Goal: Feedback & Contribution: Contribute content

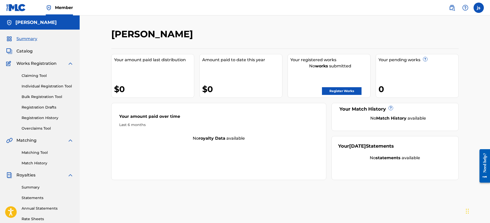
click at [70, 63] on img at bounding box center [70, 63] width 6 height 6
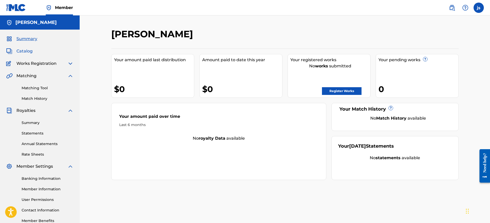
click at [30, 51] on span "Catalog" at bounding box center [24, 51] width 16 height 6
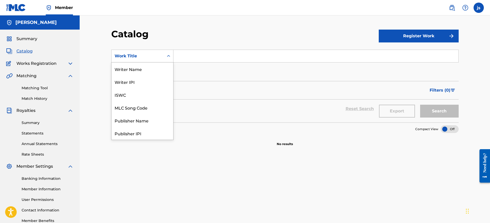
click at [163, 55] on div "Work Title" at bounding box center [138, 56] width 52 height 10
click at [146, 103] on div "Artist" at bounding box center [143, 107] width 62 height 13
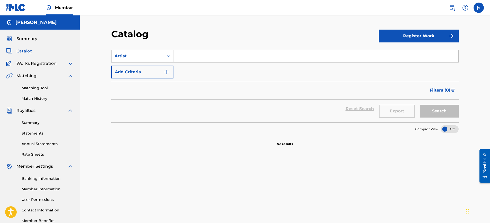
click at [182, 55] on input "Search Form" at bounding box center [315, 56] width 285 height 12
type input "[PERSON_NAME]"
click at [420, 105] on button "Search" at bounding box center [439, 111] width 39 height 13
click at [446, 112] on button "Search" at bounding box center [439, 111] width 39 height 13
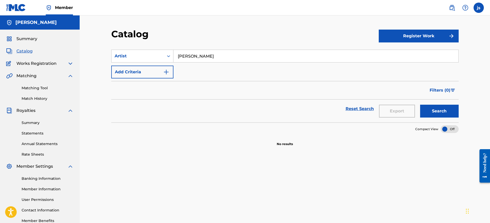
click at [209, 59] on input "[PERSON_NAME]" at bounding box center [315, 56] width 285 height 12
type input "schking daplug"
click at [420, 105] on button "Search" at bounding box center [439, 111] width 39 height 13
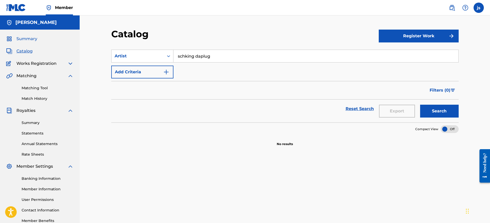
click at [24, 38] on span "Summary" at bounding box center [26, 39] width 21 height 6
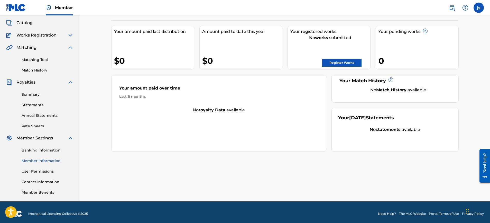
scroll to position [31, 0]
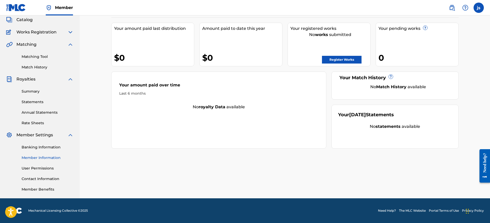
click at [30, 156] on link "Member Information" at bounding box center [48, 157] width 52 height 5
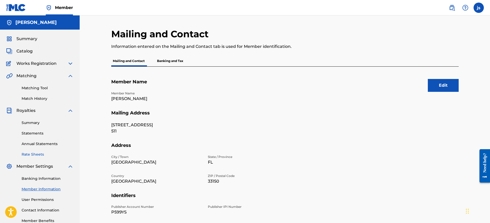
click at [29, 155] on link "Rate Sheets" at bounding box center [48, 154] width 52 height 5
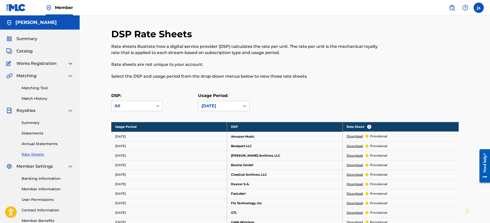
click at [33, 147] on div "Summary Statements Annual Statements Rate Sheets" at bounding box center [39, 135] width 67 height 43
drag, startPoint x: 30, startPoint y: 123, endPoint x: 29, endPoint y: 119, distance: 3.9
click at [29, 123] on link "Summary" at bounding box center [48, 122] width 52 height 5
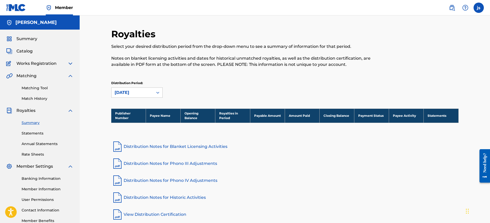
click at [28, 113] on span "Royalties" at bounding box center [25, 110] width 19 height 6
click at [34, 99] on link "Match History" at bounding box center [48, 98] width 52 height 5
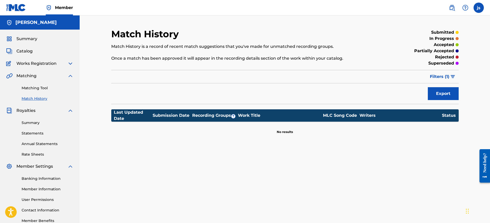
click at [29, 77] on span "Matching" at bounding box center [26, 76] width 20 height 6
click at [29, 65] on span "Works Registration" at bounding box center [36, 63] width 40 height 6
click at [25, 49] on span "Catalog" at bounding box center [24, 51] width 16 height 6
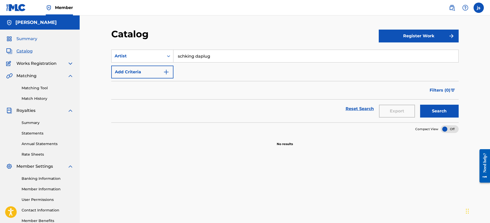
click at [19, 38] on span "Summary" at bounding box center [26, 39] width 21 height 6
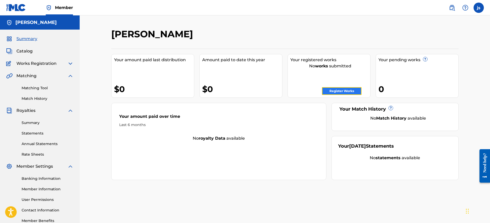
click at [347, 91] on link "Register Works" at bounding box center [342, 91] width 40 height 8
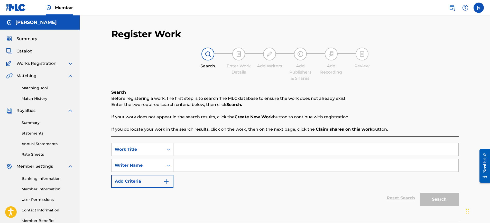
click at [193, 150] on input "Search Form" at bounding box center [315, 149] width 285 height 12
type input "in [PERSON_NAME]"
click at [195, 163] on input "Search Form" at bounding box center [315, 165] width 285 height 12
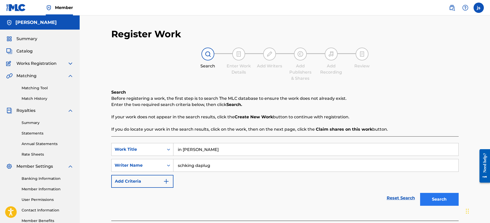
type input "schking daplug"
click at [433, 201] on button "Search" at bounding box center [439, 199] width 39 height 13
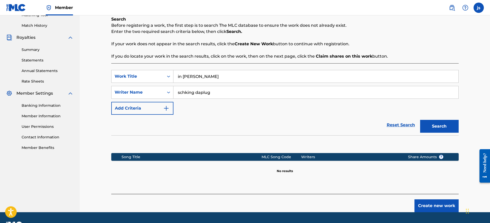
scroll to position [87, 0]
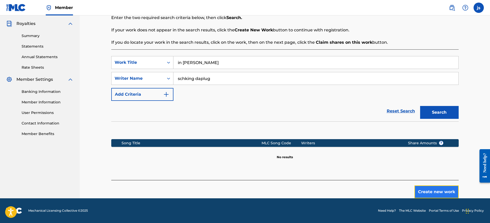
click at [437, 190] on button "Create new work" at bounding box center [436, 191] width 44 height 13
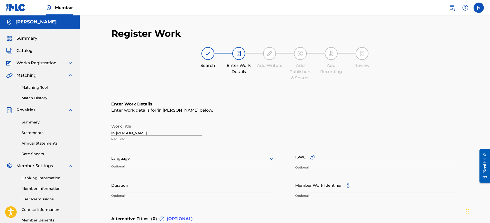
scroll to position [0, 0]
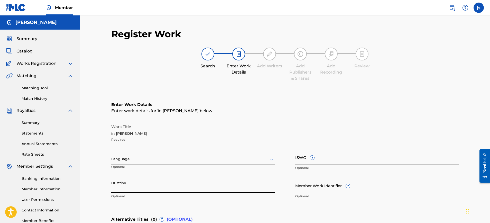
click at [175, 183] on input "Duration" at bounding box center [192, 185] width 163 height 15
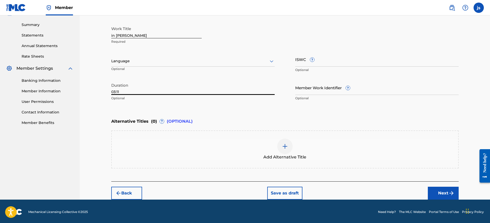
scroll to position [99, 0]
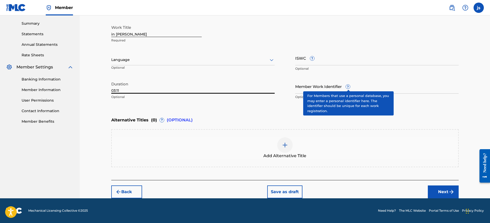
type input "03:11"
click at [349, 88] on span "?" at bounding box center [348, 87] width 4 height 4
click at [349, 88] on input "Member Work Identifier ?" at bounding box center [376, 86] width 163 height 15
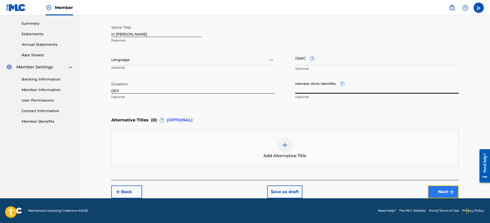
click at [443, 189] on button "Next" at bounding box center [443, 191] width 31 height 13
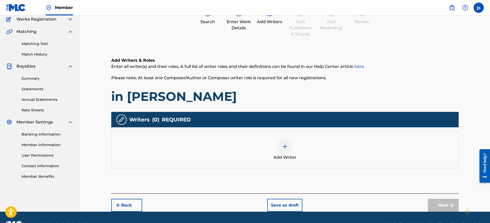
scroll to position [58, 0]
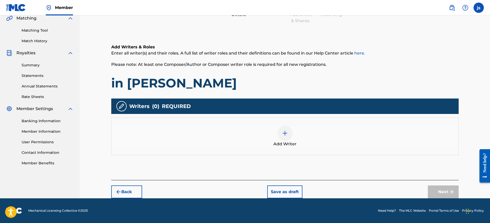
click at [283, 137] on div at bounding box center [284, 132] width 15 height 15
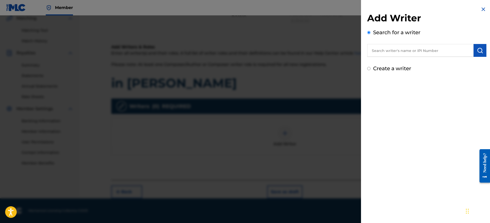
click at [387, 52] on input "text" at bounding box center [420, 50] width 106 height 13
paste input "00607442266"
type input "00607442266"
click at [480, 53] on img "submit" at bounding box center [480, 50] width 6 height 6
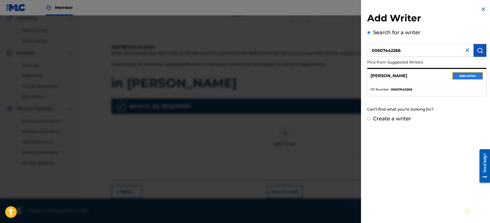
click at [467, 76] on button "Add writer" at bounding box center [467, 76] width 31 height 8
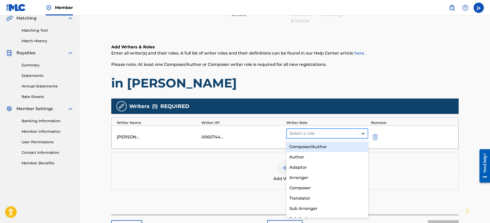
click at [363, 133] on icon at bounding box center [363, 134] width 3 height 2
click at [348, 148] on div "Composer/Author" at bounding box center [327, 147] width 82 height 10
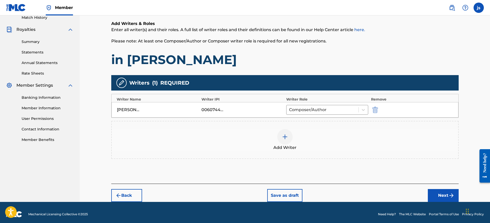
scroll to position [85, 0]
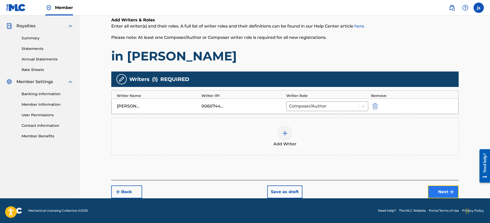
click at [440, 191] on button "Next" at bounding box center [443, 191] width 31 height 13
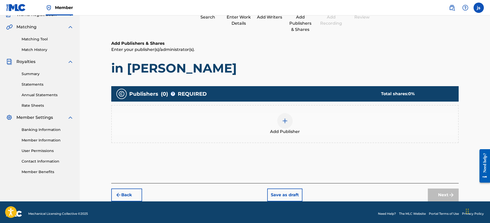
scroll to position [52, 0]
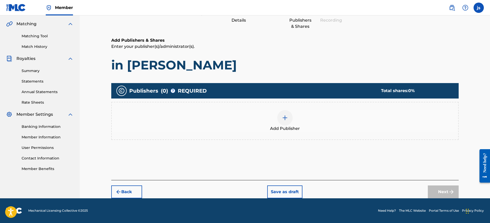
click at [284, 120] on img at bounding box center [285, 118] width 6 height 6
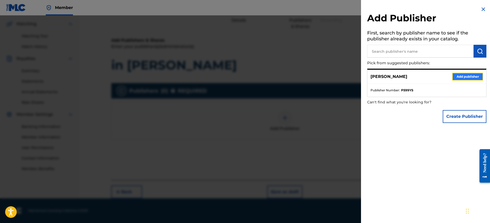
click at [466, 78] on button "Add publisher" at bounding box center [467, 77] width 31 height 8
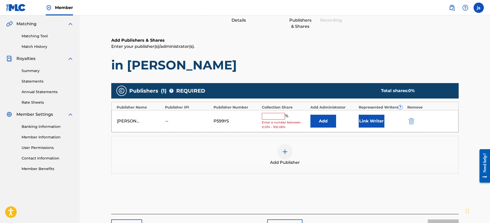
click at [274, 116] on input "text" at bounding box center [273, 116] width 23 height 7
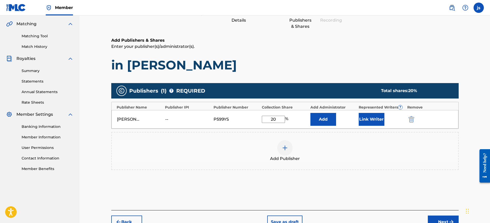
type input "2"
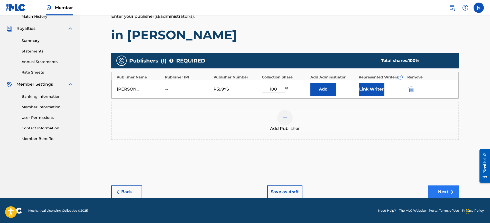
type input "100"
click at [446, 190] on button "Next" at bounding box center [443, 191] width 31 height 13
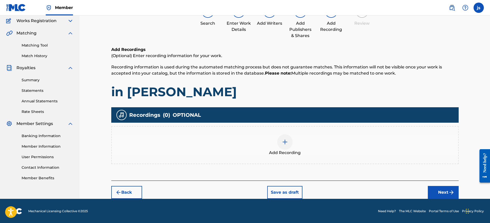
scroll to position [43, 0]
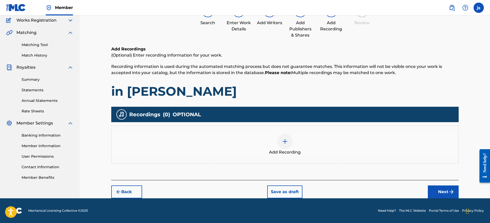
click at [285, 141] on img at bounding box center [285, 141] width 6 height 6
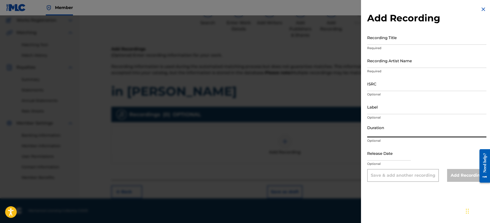
click at [382, 131] on input "Duration" at bounding box center [426, 130] width 119 height 15
type input "03:11"
select select "8"
select select "2025"
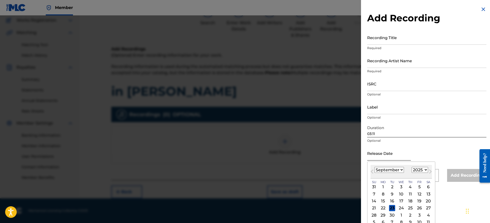
click at [386, 155] on input "text" at bounding box center [389, 153] width 44 height 15
click at [402, 170] on select "January February March April May June July August September October November De…" at bounding box center [389, 170] width 30 height 6
select select "9"
click at [374, 167] on select "January February March April May June July August September October November De…" at bounding box center [389, 170] width 30 height 6
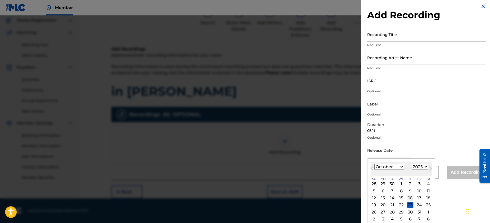
scroll to position [6, 0]
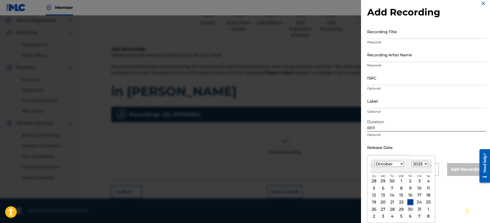
click at [428, 181] on div "4" at bounding box center [428, 181] width 6 height 6
type input "[DATE]"
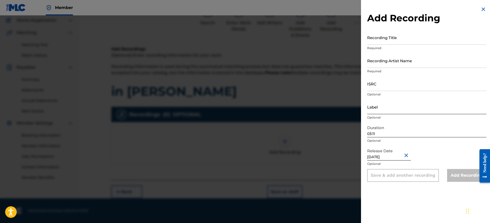
click at [386, 109] on input "Label" at bounding box center [426, 106] width 119 height 15
type input "schking ent"
click at [386, 84] on input "ISRC" at bounding box center [426, 83] width 119 height 15
click at [383, 42] on input "Recording Title" at bounding box center [426, 37] width 119 height 15
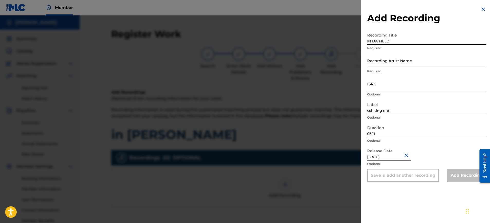
type input "IN DA FIELD"
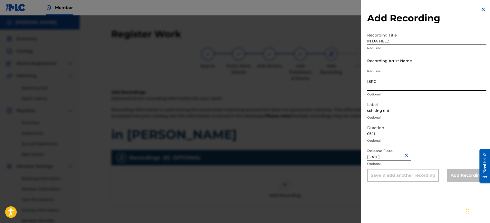
click at [407, 85] on input "ISRC" at bounding box center [426, 83] width 119 height 15
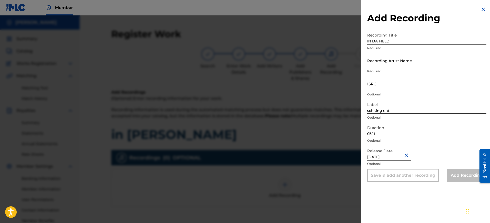
drag, startPoint x: 412, startPoint y: 101, endPoint x: 412, endPoint y: 114, distance: 12.8
click at [411, 102] on input "schking ent" at bounding box center [426, 106] width 119 height 15
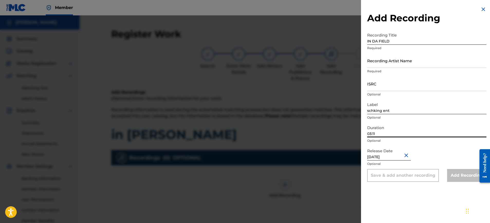
drag, startPoint x: 415, startPoint y: 128, endPoint x: 417, endPoint y: 139, distance: 10.9
click at [415, 130] on input "03:11" at bounding box center [426, 130] width 119 height 15
drag, startPoint x: 435, startPoint y: 152, endPoint x: 440, endPoint y: 156, distance: 6.7
click at [436, 152] on div "Release Date [DATE] Optional" at bounding box center [426, 157] width 119 height 23
click at [459, 177] on div "Add Recording" at bounding box center [466, 175] width 39 height 13
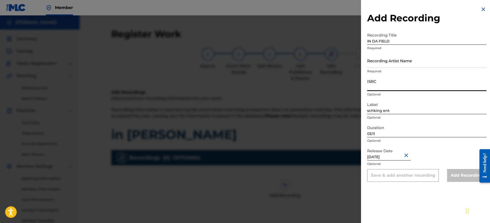
click at [380, 85] on input "ISRC" at bounding box center [426, 83] width 119 height 15
click at [405, 124] on input "03:11" at bounding box center [426, 130] width 119 height 15
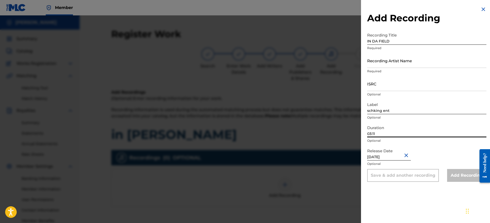
click at [460, 179] on div "Add Recording" at bounding box center [466, 175] width 39 height 13
click at [379, 83] on input "ISRC" at bounding box center [426, 83] width 119 height 15
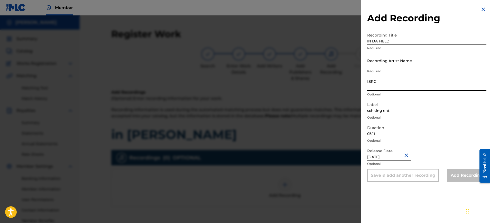
paste input "00607442266"
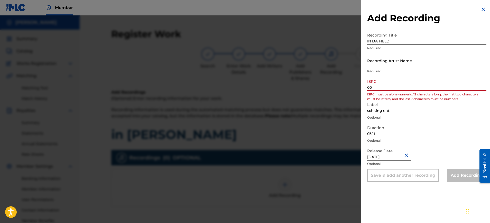
type input "0"
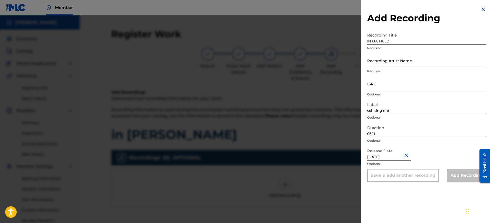
click at [484, 172] on div "Need help?" at bounding box center [484, 163] width 7 height 20
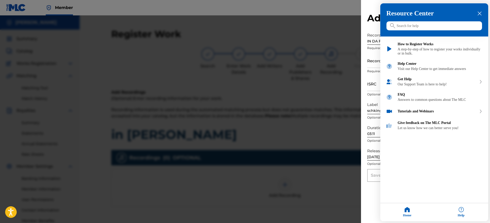
click at [408, 28] on input "Search for help" at bounding box center [434, 25] width 96 height 9
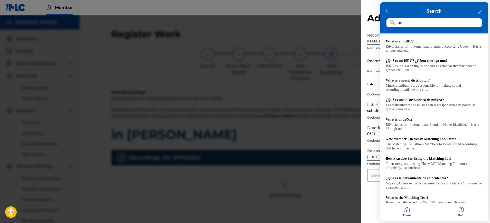
type input "isrc"
click at [480, 12] on icon "close resource center" at bounding box center [480, 12] width 4 height 4
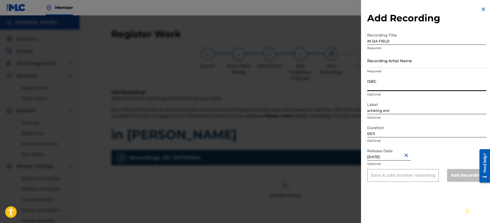
drag, startPoint x: 385, startPoint y: 79, endPoint x: 384, endPoint y: 82, distance: 3.2
click at [385, 81] on input "ISRC" at bounding box center [426, 83] width 119 height 15
click at [384, 83] on input "ISRC" at bounding box center [426, 83] width 119 height 15
click at [466, 175] on div "Add Recording" at bounding box center [466, 175] width 39 height 13
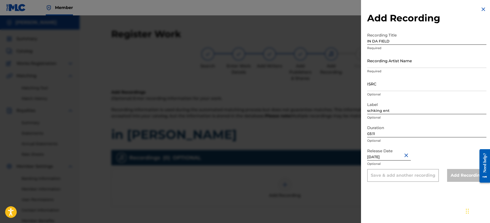
click at [466, 175] on div "Add Recording" at bounding box center [466, 175] width 39 height 13
click at [465, 173] on div "Add Recording" at bounding box center [466, 175] width 39 height 13
drag, startPoint x: 311, startPoint y: 110, endPoint x: 304, endPoint y: 134, distance: 24.5
click at [311, 110] on div at bounding box center [245, 126] width 490 height 223
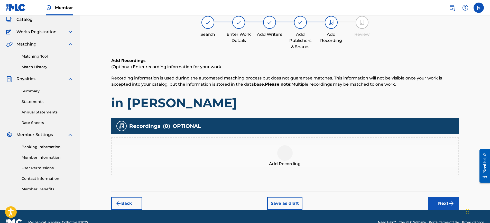
scroll to position [43, 0]
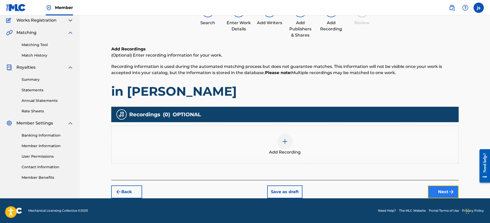
click at [442, 192] on button "Next" at bounding box center [443, 191] width 31 height 13
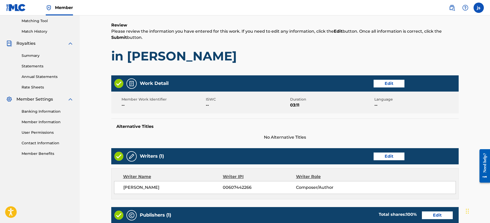
scroll to position [68, 0]
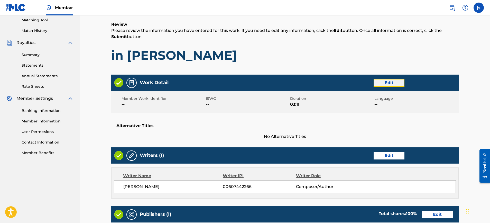
click at [389, 81] on button "Edit" at bounding box center [389, 83] width 31 height 8
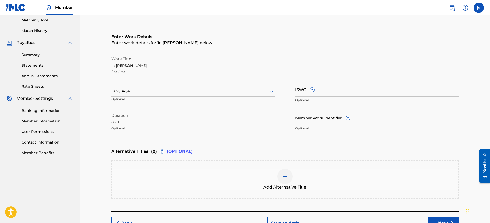
click at [357, 117] on input "Member Work Identifier ?" at bounding box center [376, 117] width 163 height 15
paste input "00607442266"
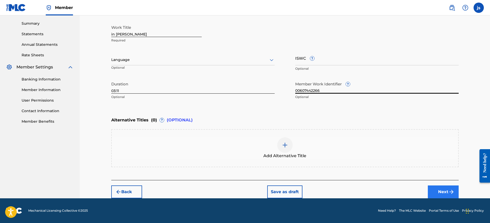
type input "00607442266"
click at [447, 190] on button "Next" at bounding box center [443, 191] width 31 height 13
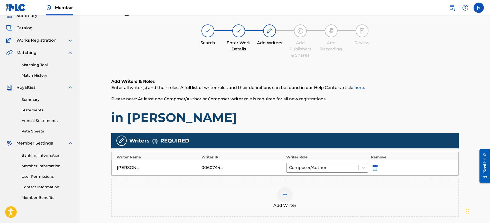
scroll to position [85, 0]
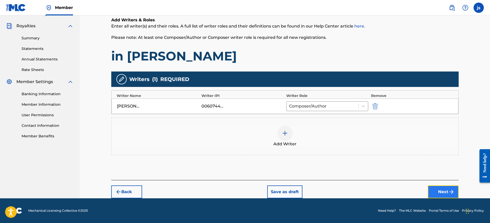
click at [448, 192] on button "Next" at bounding box center [443, 191] width 31 height 13
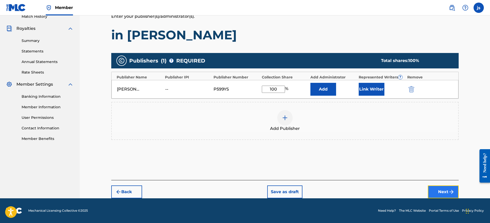
click at [440, 194] on button "Next" at bounding box center [443, 191] width 31 height 13
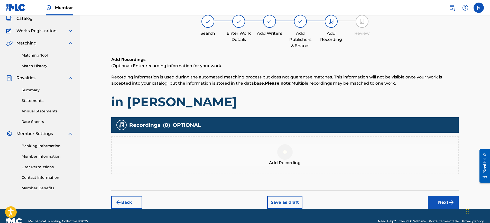
scroll to position [43, 0]
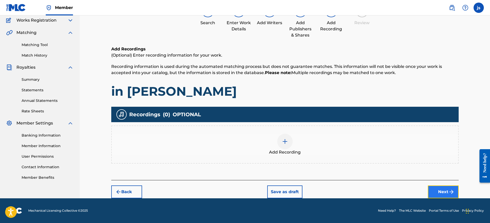
click at [442, 190] on button "Next" at bounding box center [443, 191] width 31 height 13
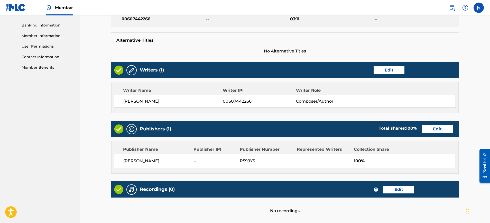
scroll to position [172, 0]
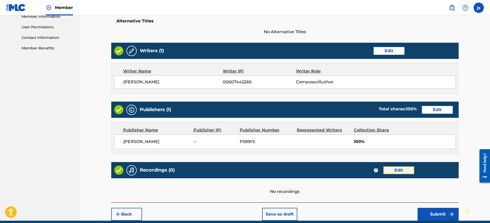
click at [404, 170] on button "Edit" at bounding box center [398, 170] width 31 height 8
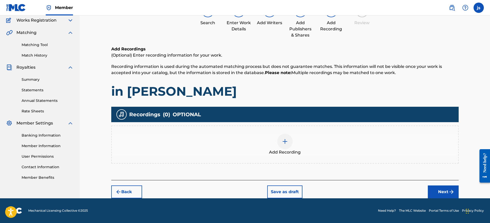
click at [288, 143] on div at bounding box center [284, 141] width 15 height 15
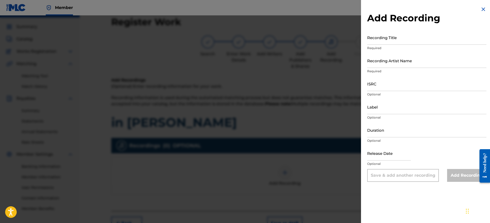
scroll to position [0, 0]
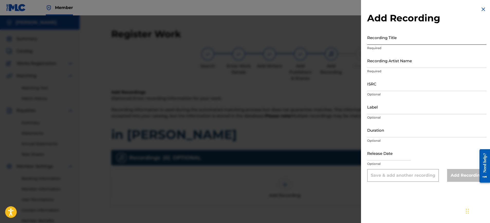
click at [393, 40] on input "Recording Title" at bounding box center [426, 37] width 119 height 15
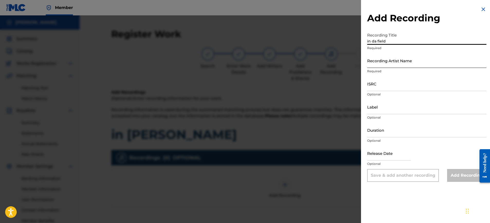
type input "in da field"
click at [413, 63] on input "Recording Artist Name" at bounding box center [426, 60] width 119 height 15
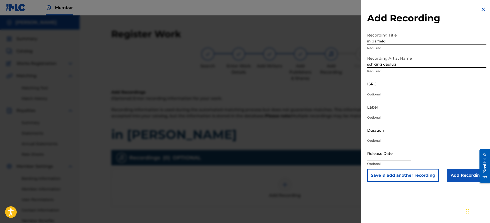
type input "schking daplug"
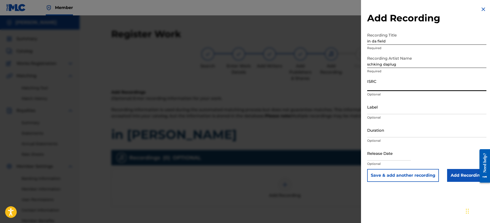
click at [409, 84] on input "ISRC" at bounding box center [426, 83] width 119 height 15
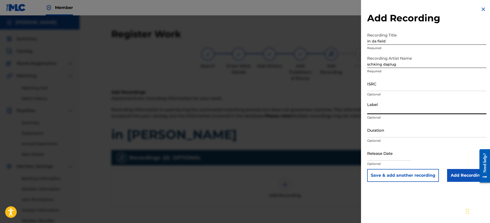
click at [405, 111] on input "Label" at bounding box center [426, 106] width 119 height 15
type input "schking ent"
click at [404, 132] on input "Duration" at bounding box center [426, 130] width 119 height 15
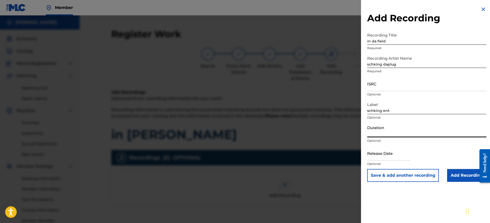
type input "03:11"
click at [399, 156] on input "text" at bounding box center [389, 153] width 44 height 15
select select "8"
select select "2025"
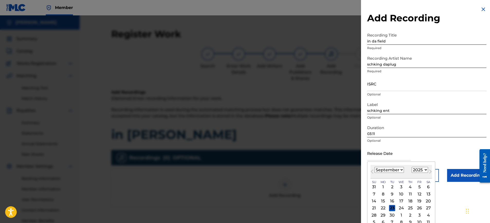
type input "[DATE]"
select select "9"
click at [459, 149] on div "Release Date [DATE] [DATE] Previous Month Next Month [DATE] January February Ma…" at bounding box center [426, 157] width 119 height 23
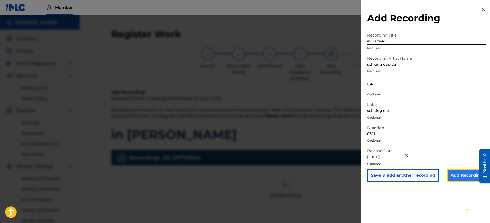
click at [455, 175] on input "Add Recording" at bounding box center [466, 175] width 39 height 13
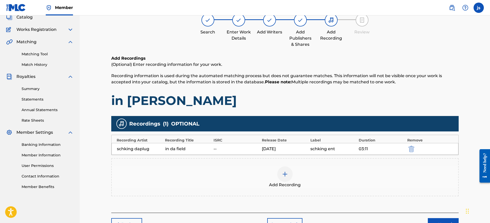
scroll to position [67, 0]
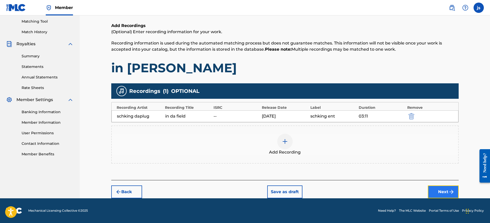
click at [447, 192] on button "Next" at bounding box center [443, 191] width 31 height 13
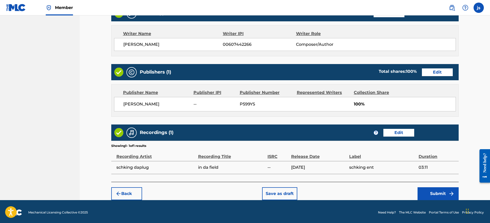
scroll to position [212, 0]
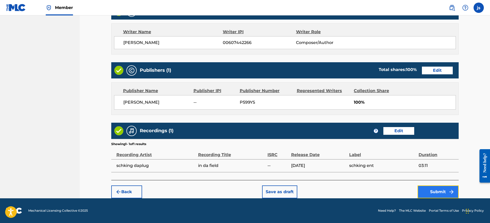
click at [439, 193] on button "Submit" at bounding box center [438, 191] width 41 height 13
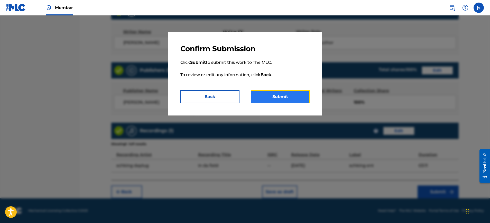
click at [279, 98] on button "Submit" at bounding box center [280, 96] width 59 height 13
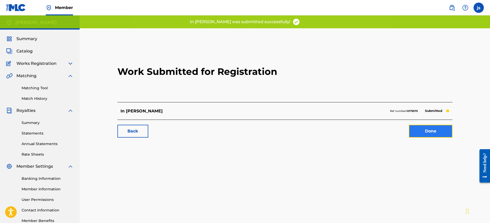
click at [432, 130] on link "Done" at bounding box center [431, 131] width 44 height 13
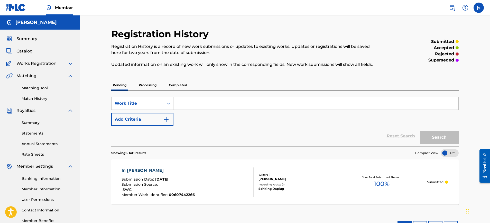
click at [155, 85] on p "Processing" at bounding box center [147, 85] width 21 height 11
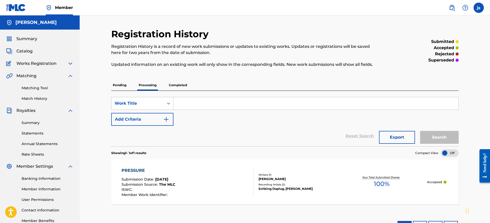
click at [174, 85] on p "Completed" at bounding box center [177, 85] width 21 height 11
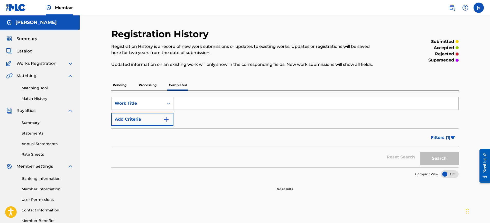
click at [125, 86] on p "Pending" at bounding box center [119, 85] width 17 height 11
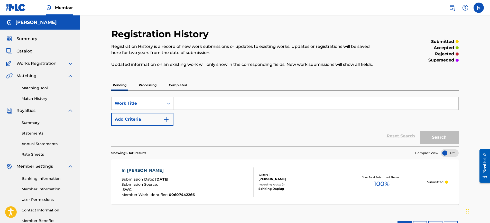
click at [140, 85] on p "Processing" at bounding box center [147, 85] width 21 height 11
